Goal: Task Accomplishment & Management: Use online tool/utility

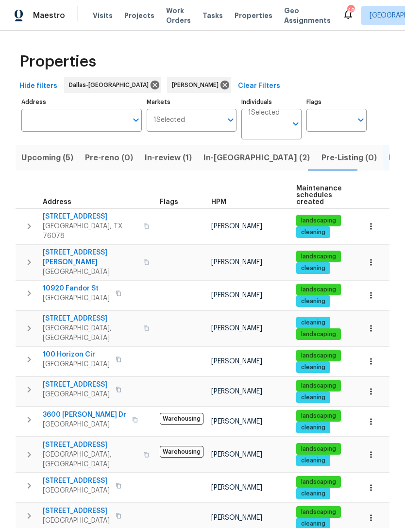
click at [68, 158] on span "Upcoming (5)" at bounding box center [47, 158] width 52 height 14
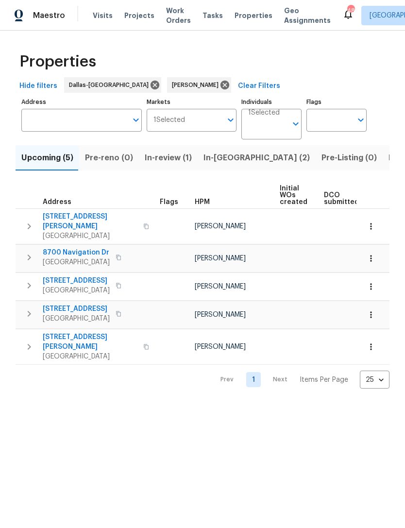
click at [31, 308] on icon "button" at bounding box center [29, 314] width 12 height 12
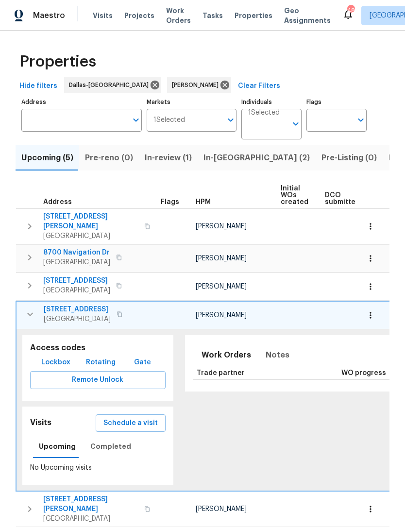
click at [31, 223] on icon "button" at bounding box center [29, 226] width 3 height 6
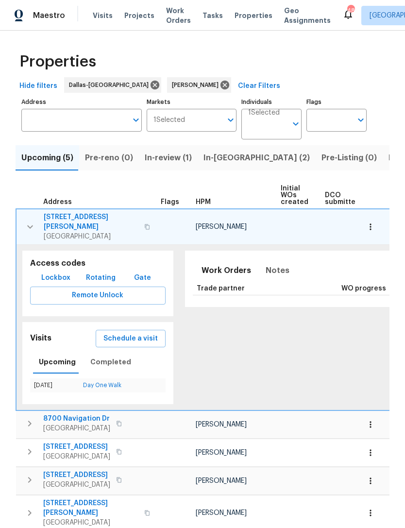
click at [30, 222] on icon "button" at bounding box center [30, 227] width 12 height 12
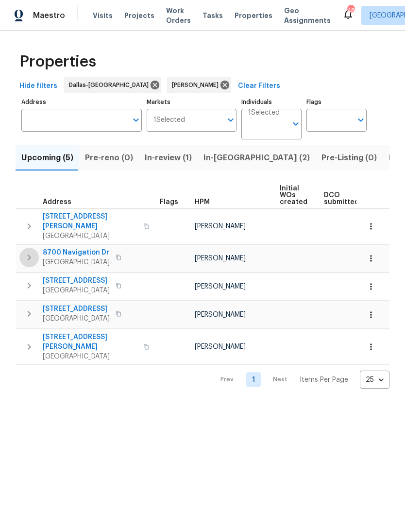
click at [27, 251] on icon "button" at bounding box center [29, 257] width 12 height 12
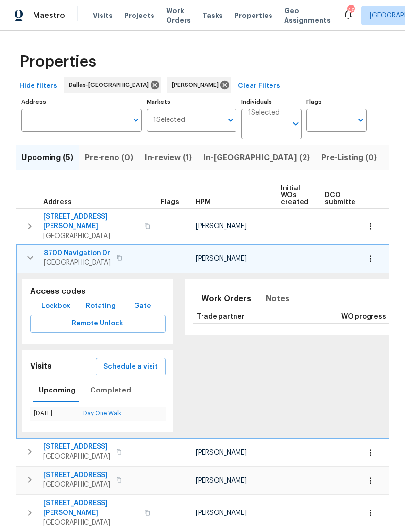
click at [28, 252] on icon "button" at bounding box center [30, 258] width 12 height 12
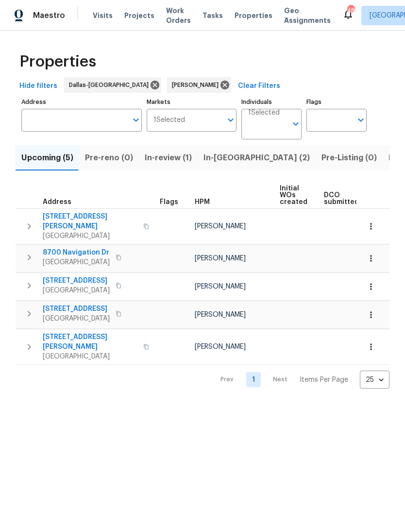
click at [26, 280] on icon "button" at bounding box center [29, 286] width 12 height 12
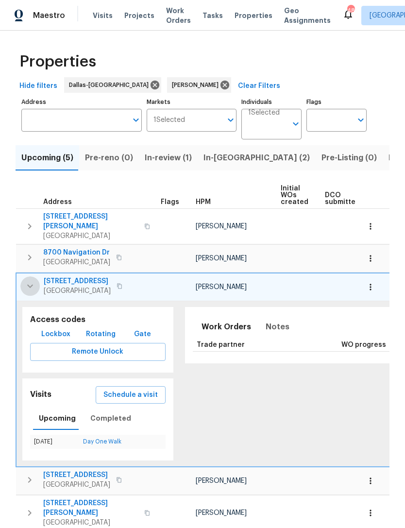
click at [24, 280] on icon "button" at bounding box center [30, 286] width 12 height 12
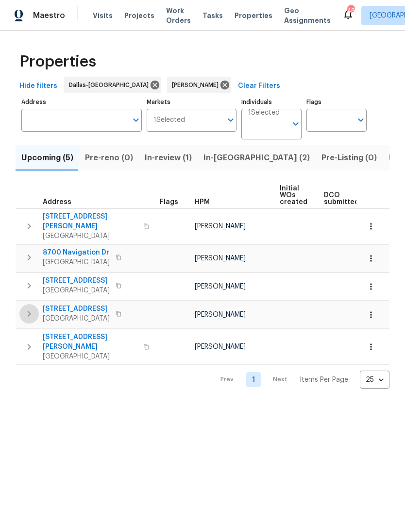
click at [27, 308] on icon "button" at bounding box center [29, 314] width 12 height 12
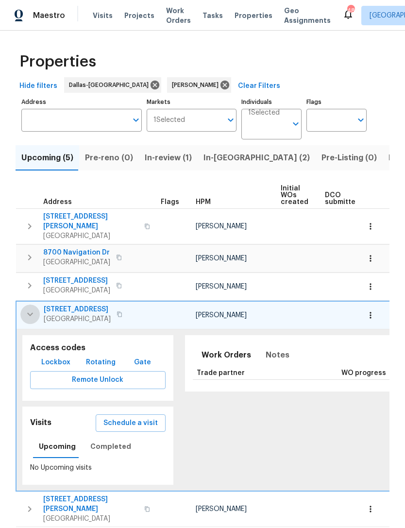
click at [24, 308] on icon "button" at bounding box center [30, 314] width 12 height 12
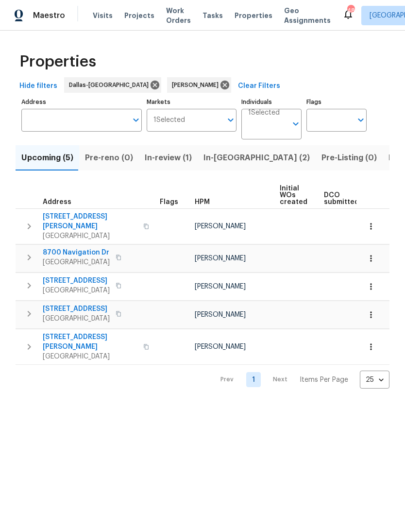
click at [26, 341] on icon "button" at bounding box center [29, 347] width 12 height 12
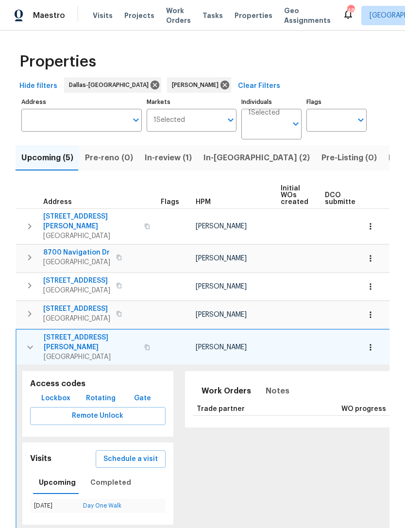
click at [31, 254] on icon "button" at bounding box center [29, 257] width 3 height 6
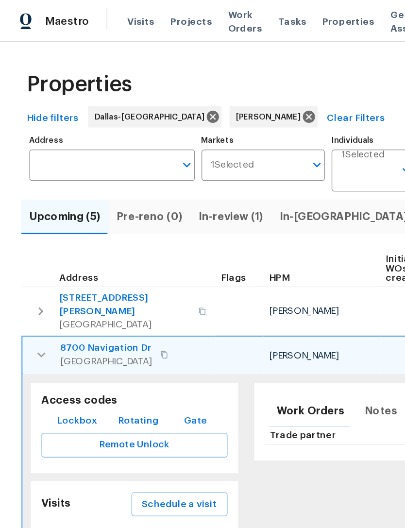
click at [29, 252] on icon "button" at bounding box center [30, 258] width 12 height 12
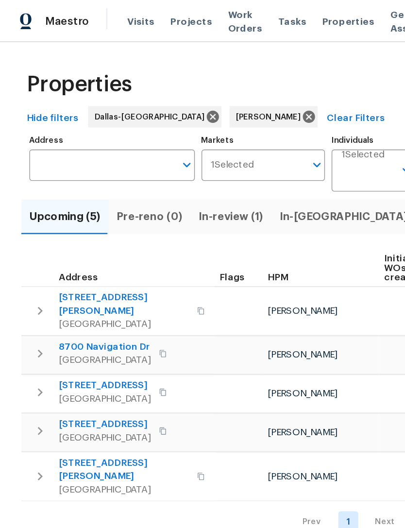
click at [27, 309] on icon "button" at bounding box center [29, 314] width 12 height 12
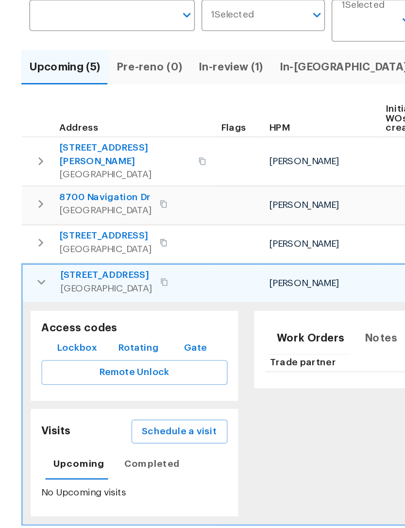
click at [138, 417] on span "Schedule a visit" at bounding box center [130, 423] width 54 height 12
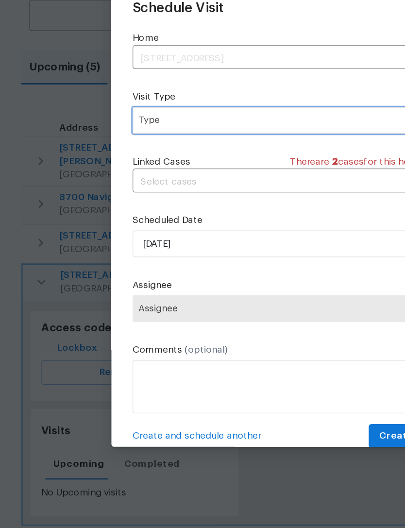
click at [183, 187] on span "Type" at bounding box center [203, 196] width 212 height 19
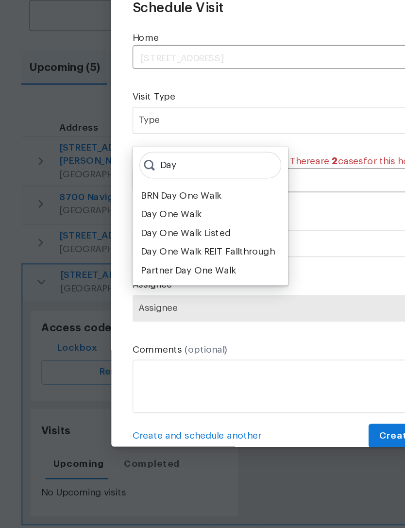
type input "Day"
click at [139, 260] on div "Day One Walk" at bounding box center [124, 265] width 44 height 10
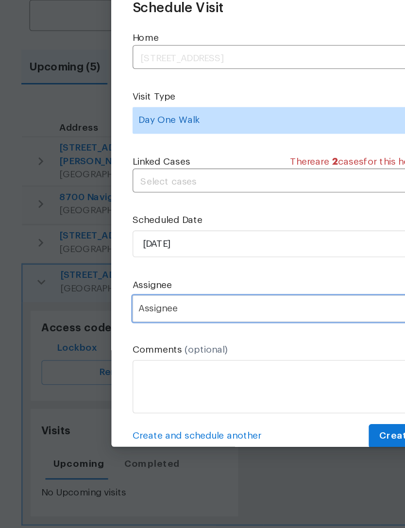
click at [171, 330] on span "Assignee" at bounding box center [196, 334] width 190 height 8
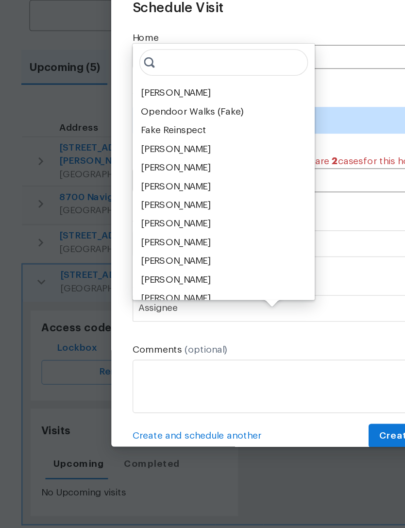
click at [151, 172] on div "[PERSON_NAME]" at bounding box center [127, 177] width 51 height 10
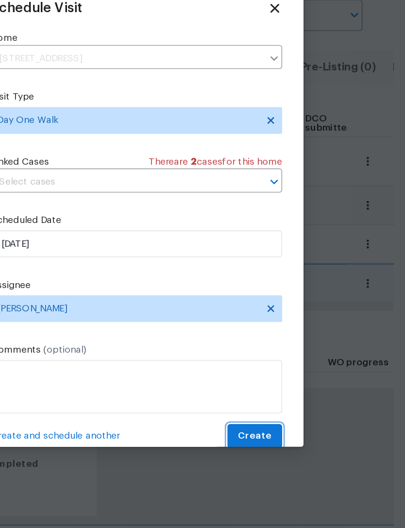
click at [276, 420] on span "Create" at bounding box center [288, 426] width 24 height 12
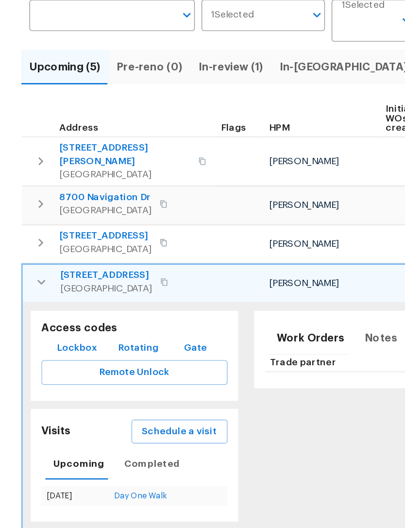
click at [67, 304] on span "233 Victoria Ave" at bounding box center [77, 309] width 67 height 10
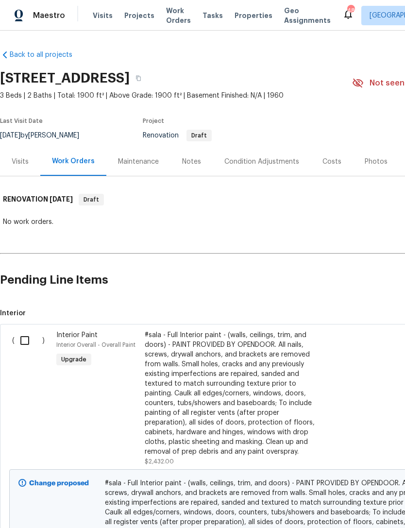
click at [262, 165] on div "Condition Adjustments" at bounding box center [261, 162] width 75 height 10
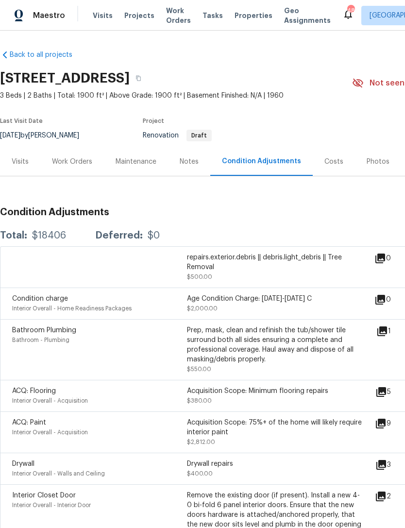
click at [188, 162] on div "Notes" at bounding box center [189, 162] width 19 height 10
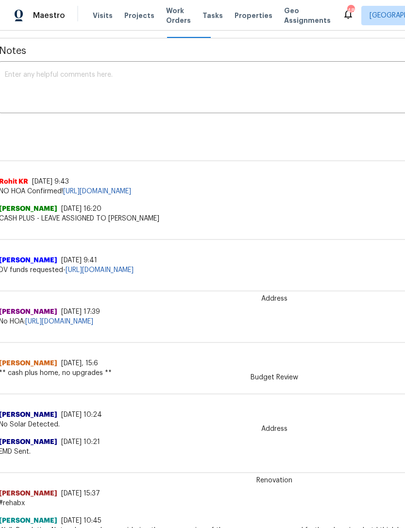
scroll to position [142, 1]
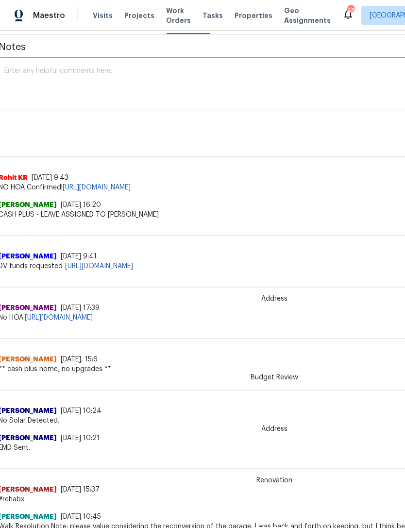
click at [133, 268] on link "[URL][DOMAIN_NAME]" at bounding box center [99, 266] width 68 height 7
click at [143, 96] on textarea at bounding box center [272, 84] width 537 height 34
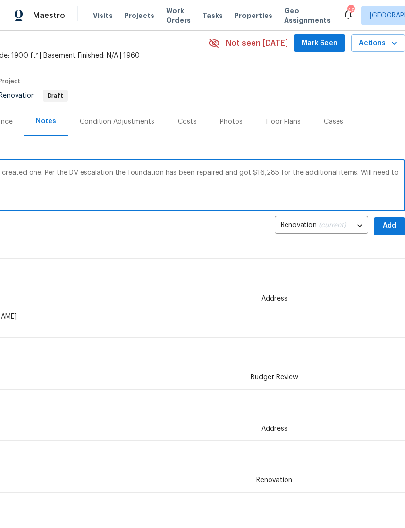
scroll to position [38, 144]
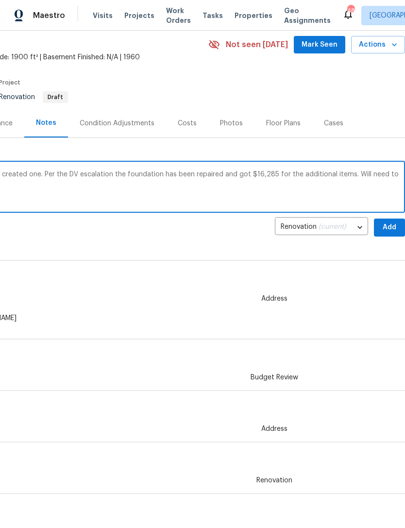
type textarea "Home did not have a D1W visit created so I created one. Per the DV escalation t…"
click at [392, 229] on span "Add" at bounding box center [390, 227] width 16 height 12
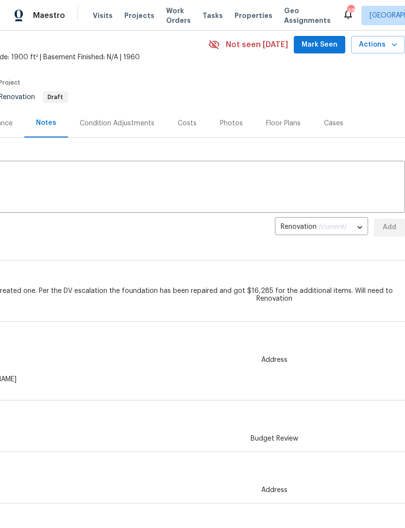
click at [322, 49] on span "Mark Seen" at bounding box center [319, 45] width 36 height 12
